Goal: Use online tool/utility: Utilize a website feature to perform a specific function

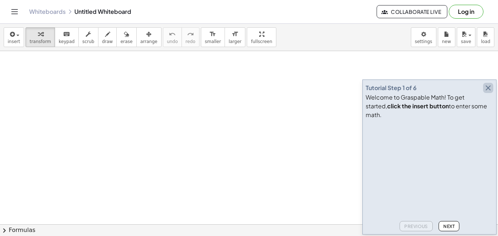
click at [486, 92] on icon "button" at bounding box center [487, 87] width 9 height 9
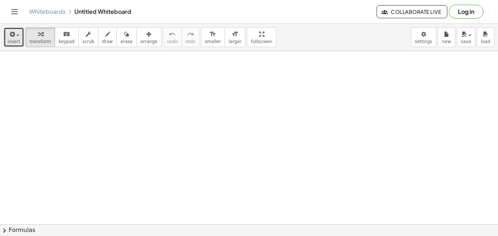
click at [12, 39] on span "insert" at bounding box center [14, 41] width 12 height 5
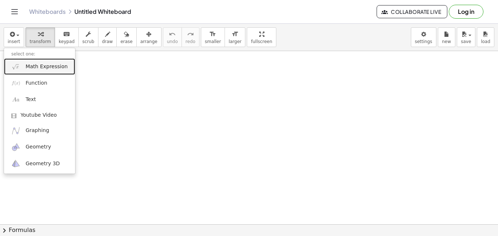
click at [25, 64] on span "Math Expression" at bounding box center [46, 66] width 42 height 7
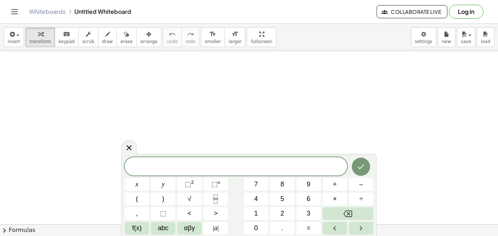
scroll to position [52, 0]
drag, startPoint x: 123, startPoint y: 158, endPoint x: 122, endPoint y: 150, distance: 7.9
click at [122, 153] on div "x y ⬚ 2 ⬚ n 7 8 9 + – ( ) √ 4 5 6 × ÷ , ⬚ < > 1 2 3 f(x) abc αβγ | a | 0 . =" at bounding box center [248, 194] width 255 height 82
click at [490, 149] on div at bounding box center [249, 126] width 498 height 393
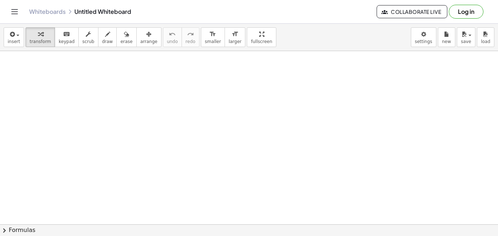
scroll to position [189, 0]
click at [70, 42] on button "keyboard keypad" at bounding box center [67, 37] width 24 height 20
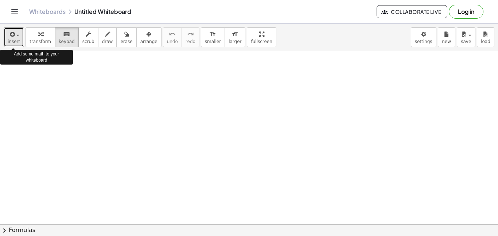
click at [7, 36] on button "insert" at bounding box center [14, 37] width 20 height 20
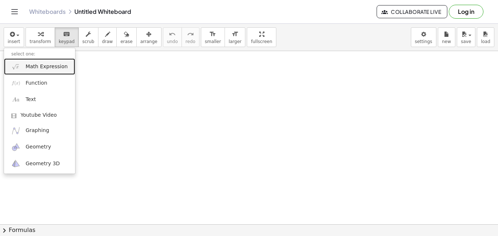
click at [49, 70] on span "Math Expression" at bounding box center [46, 66] width 42 height 7
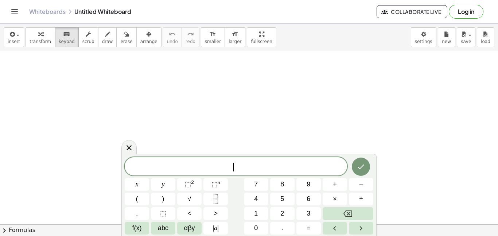
scroll to position [152, 0]
click at [361, 187] on span "–" at bounding box center [361, 184] width 4 height 10
click at [213, 228] on span "| a |" at bounding box center [216, 228] width 6 height 10
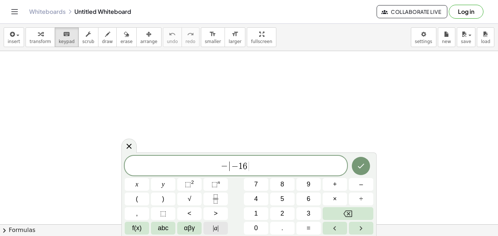
click at [211, 231] on button "| a |" at bounding box center [215, 227] width 24 height 13
click at [353, 197] on button "÷" at bounding box center [361, 198] width 24 height 13
click at [138, 201] on button "(" at bounding box center [137, 198] width 24 height 13
click at [299, 210] on button "3" at bounding box center [308, 213] width 24 height 13
click at [181, 182] on button "⬚ 2" at bounding box center [189, 184] width 24 height 13
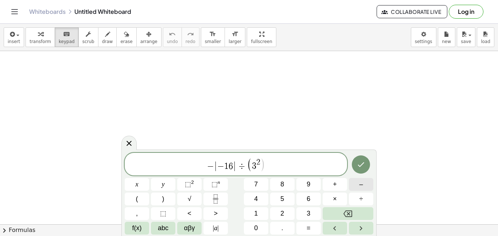
click at [361, 188] on span "–" at bounding box center [361, 184] width 4 height 10
click at [259, 200] on button "4" at bounding box center [256, 198] width 24 height 13
click at [169, 199] on button ")" at bounding box center [163, 198] width 24 height 13
click at [219, 198] on icon "Fraction" at bounding box center [215, 198] width 9 height 9
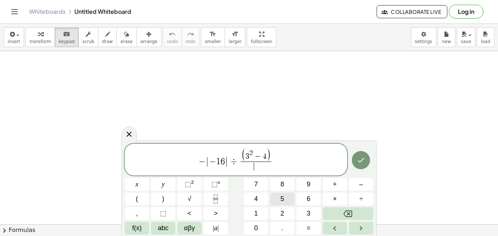
click at [277, 197] on button "5" at bounding box center [282, 198] width 24 height 13
click at [351, 182] on button "–" at bounding box center [361, 184] width 24 height 13
click at [247, 209] on button "1" at bounding box center [256, 213] width 24 height 13
click at [255, 225] on span "0" at bounding box center [256, 228] width 4 height 10
click at [361, 156] on icon "Done" at bounding box center [360, 160] width 9 height 9
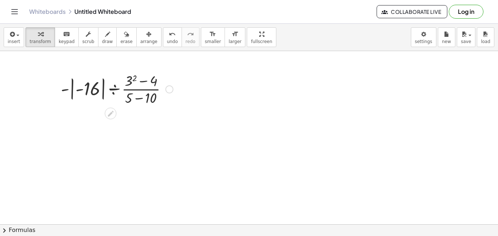
click at [160, 94] on div at bounding box center [116, 88] width 119 height 36
click at [134, 98] on div at bounding box center [116, 88] width 119 height 36
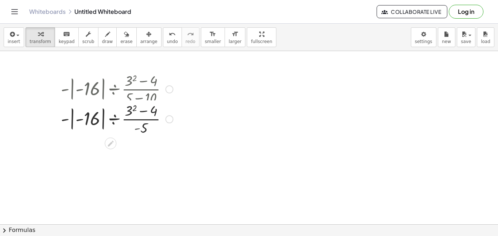
click at [134, 98] on div at bounding box center [116, 88] width 119 height 36
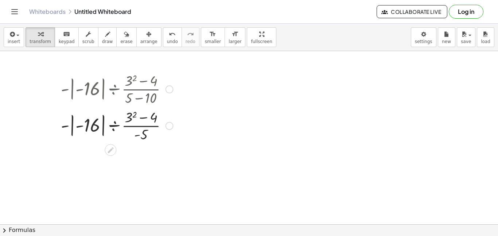
click at [145, 119] on div at bounding box center [116, 125] width 119 height 36
click at [132, 142] on div at bounding box center [116, 125] width 119 height 36
click at [140, 132] on div at bounding box center [116, 125] width 119 height 36
click at [97, 125] on div at bounding box center [116, 125] width 119 height 36
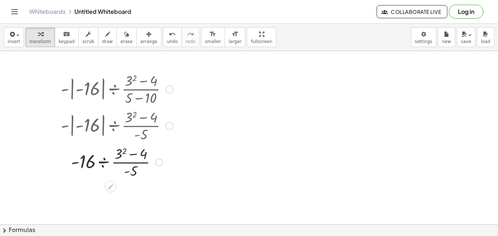
click at [119, 156] on div at bounding box center [116, 161] width 119 height 36
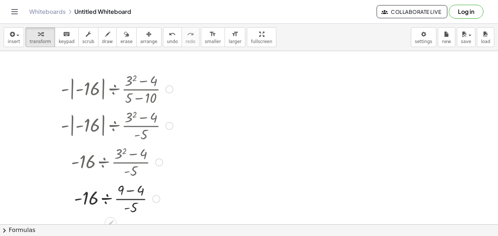
click at [130, 190] on div at bounding box center [116, 198] width 119 height 36
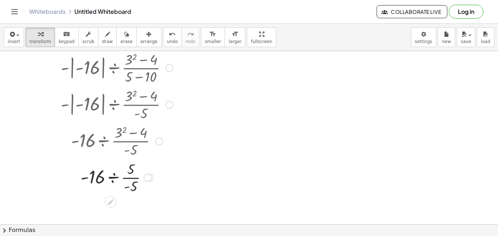
scroll to position [194, 0]
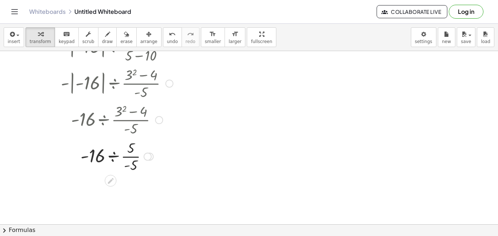
click at [134, 157] on div at bounding box center [116, 155] width 119 height 36
click at [122, 159] on div at bounding box center [117, 155] width 124 height 36
click at [115, 186] on div at bounding box center [116, 186] width 119 height 25
click at [126, 210] on div at bounding box center [128, 211] width 8 height 8
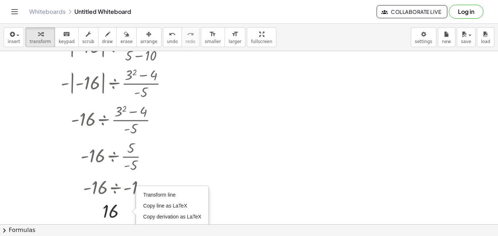
click at [235, 163] on div at bounding box center [249, 116] width 498 height 519
click at [129, 206] on div at bounding box center [116, 211] width 119 height 24
click at [129, 211] on div "Transform line Copy line as LaTeX Copy derivation as LaTeX Expand new lines: On" at bounding box center [128, 211] width 8 height 8
click at [167, 36] on div "undo" at bounding box center [172, 34] width 11 height 9
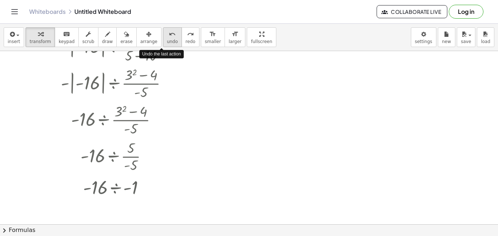
click at [167, 36] on div "undo" at bounding box center [172, 34] width 11 height 9
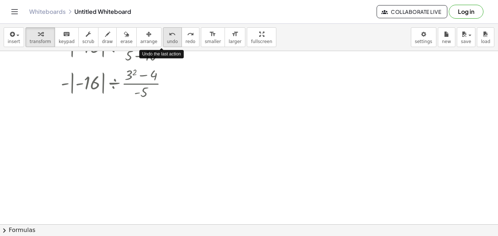
click at [167, 36] on div "undo" at bounding box center [172, 34] width 11 height 9
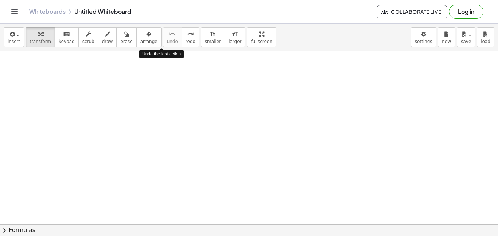
scroll to position [0, 0]
